Goal: Information Seeking & Learning: Learn about a topic

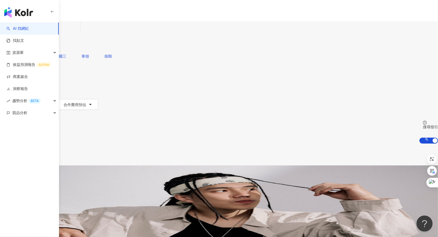
click at [22, 31] on div "不分平台" at bounding box center [12, 26] width 19 height 9
click at [111, 54] on div "Instagram" at bounding box center [106, 55] width 27 height 6
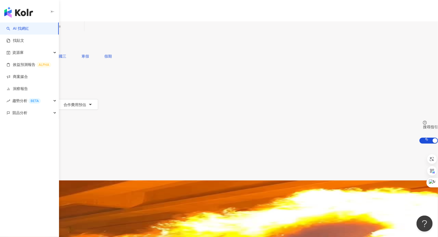
click at [23, 92] on icon "button" at bounding box center [21, 94] width 4 height 4
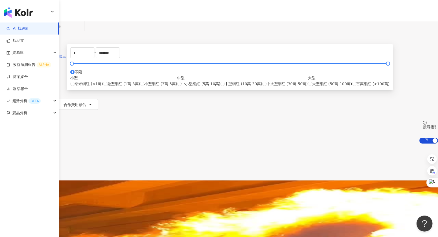
click at [46, 103] on span "觀看率" at bounding box center [40, 105] width 11 height 4
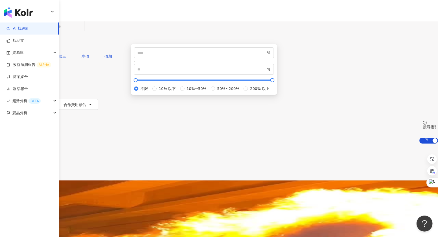
click at [82, 32] on input "search" at bounding box center [60, 26] width 43 height 10
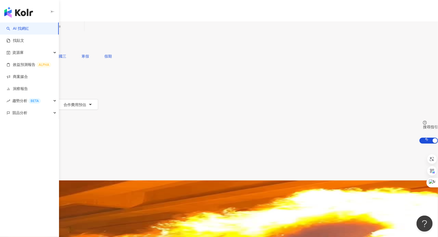
click at [82, 32] on input "search" at bounding box center [60, 26] width 43 height 10
click at [25, 67] on button "類型" at bounding box center [12, 72] width 25 height 11
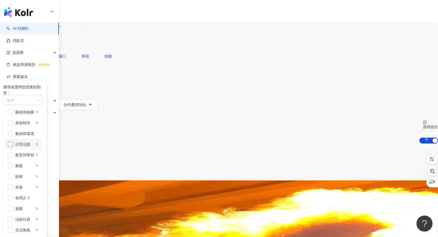
click at [13, 142] on span "button" at bounding box center [10, 144] width 5 height 5
click at [252, 144] on div "共 10,000+ 筆 條件 ： Instagram 重置 排序： 關聯性" at bounding box center [219, 162] width 438 height 37
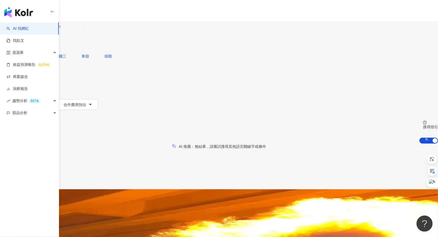
click at [27, 113] on span "更多篩選" at bounding box center [19, 115] width 15 height 4
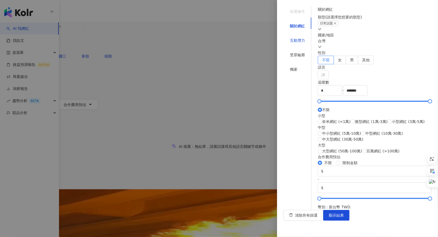
click at [297, 38] on div "互動潛力" at bounding box center [297, 41] width 15 height 6
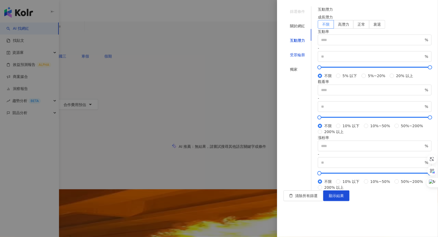
click at [295, 52] on div "受眾輪廓" at bounding box center [297, 55] width 15 height 6
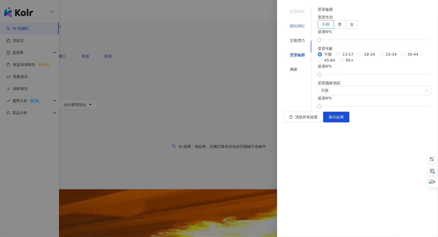
click at [298, 26] on div "關於網紅" at bounding box center [298, 26] width 28 height 10
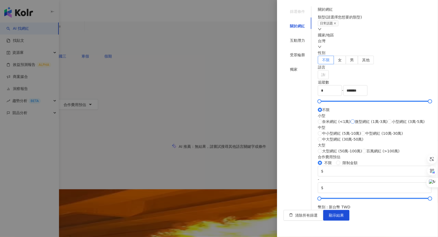
scroll to position [138, 0]
click at [298, 38] on div "互動潛力" at bounding box center [297, 41] width 15 height 6
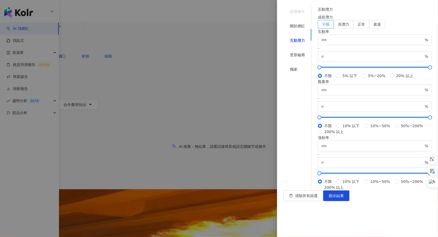
scroll to position [113, 0]
click at [260, 91] on div at bounding box center [219, 118] width 438 height 237
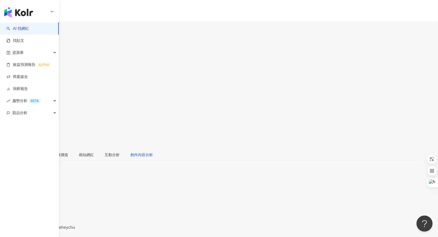
click at [153, 152] on div "創作內容分析" at bounding box center [141, 155] width 23 height 6
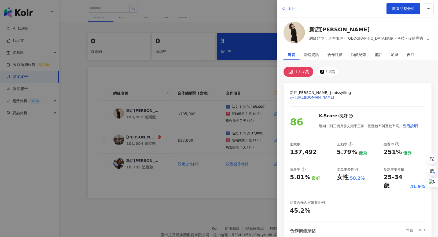
click at [182, 41] on div at bounding box center [219, 118] width 438 height 237
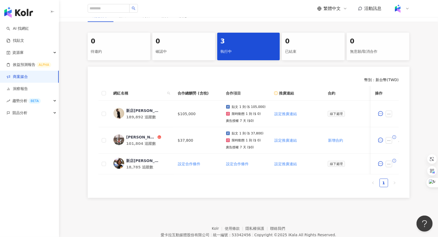
click at [26, 76] on link "商案媒合" at bounding box center [16, 76] width 21 height 5
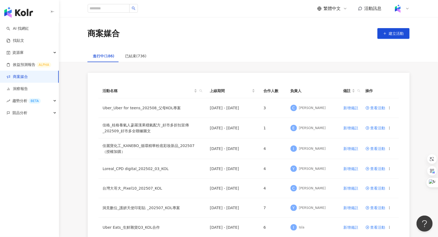
click at [29, 12] on img "button" at bounding box center [18, 12] width 29 height 11
